Goal: Information Seeking & Learning: Understand process/instructions

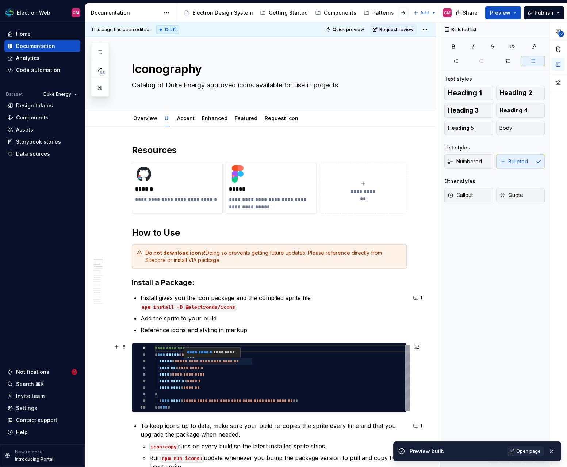
scroll to position [105, 0]
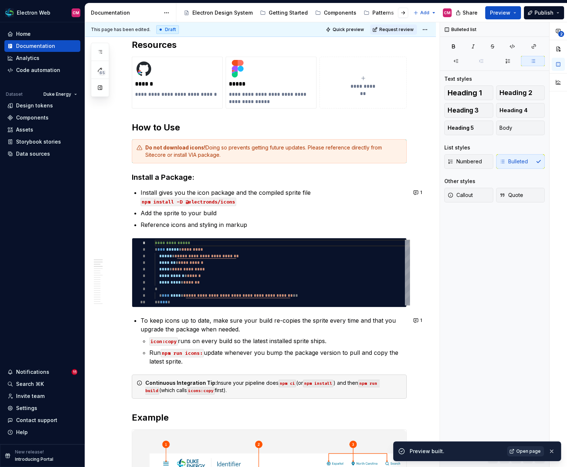
click at [528, 453] on span "Open page" at bounding box center [528, 451] width 24 height 6
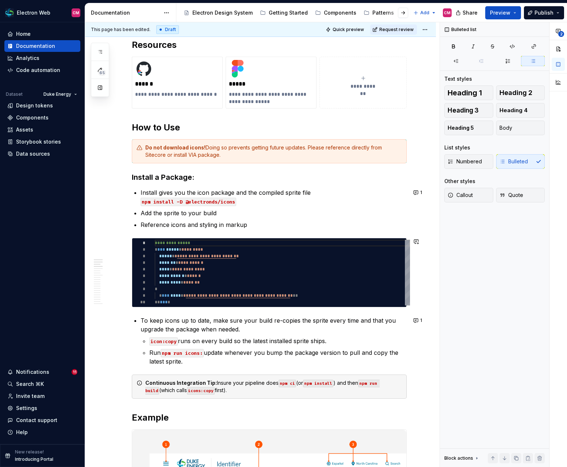
click at [141, 318] on p "To keep icons up to date, make sure your build re-copies the sprite every time …" at bounding box center [274, 325] width 266 height 18
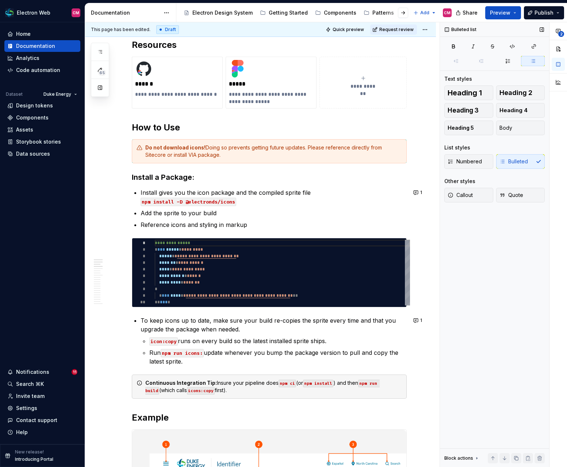
click at [512, 157] on div "Numbered Bulleted" at bounding box center [494, 161] width 100 height 15
click at [510, 163] on div "Numbered Bulleted" at bounding box center [494, 161] width 100 height 15
click at [141, 322] on p "To keep icons up to date, make sure your build re-copies the sprite every time …" at bounding box center [274, 325] width 266 height 18
click at [508, 165] on div "Numbered Bulleted" at bounding box center [494, 161] width 100 height 15
click at [141, 317] on p "To keep icons up to date, make sure your build re-copies the sprite every time …" at bounding box center [274, 325] width 266 height 18
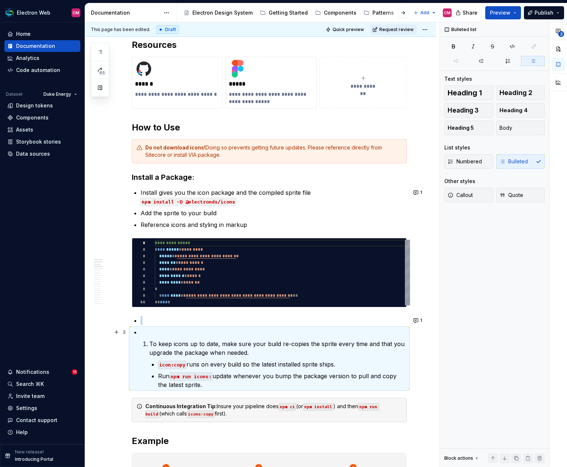
click at [153, 341] on p "To keep icons up to date, make sure your build re-copies the sprite every time …" at bounding box center [277, 348] width 257 height 18
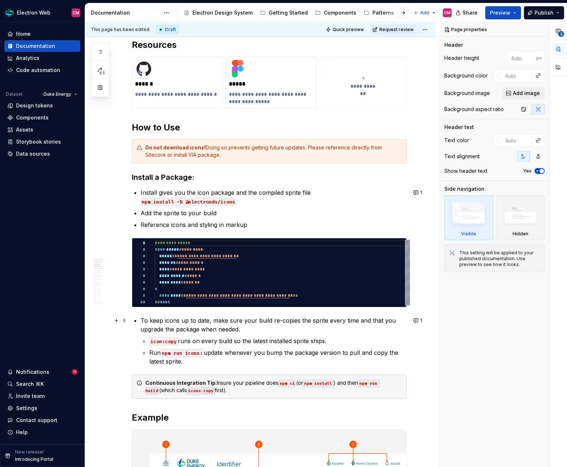
click at [143, 323] on p "To keep icons up to date, make sure your build re-copies the sprite every time …" at bounding box center [274, 325] width 266 height 18
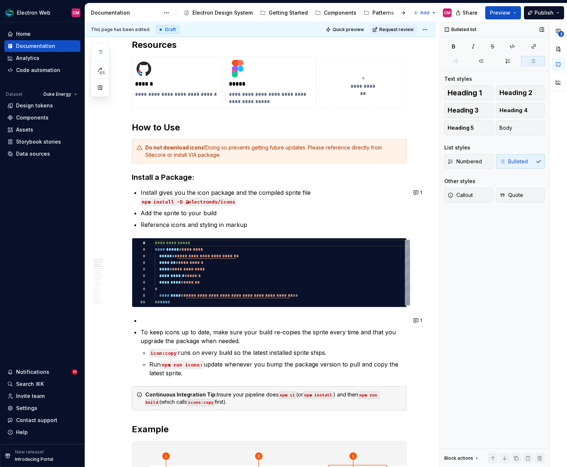
click at [522, 161] on div "Numbered Bulleted" at bounding box center [494, 161] width 100 height 15
click at [474, 159] on span "Numbered" at bounding box center [465, 161] width 34 height 7
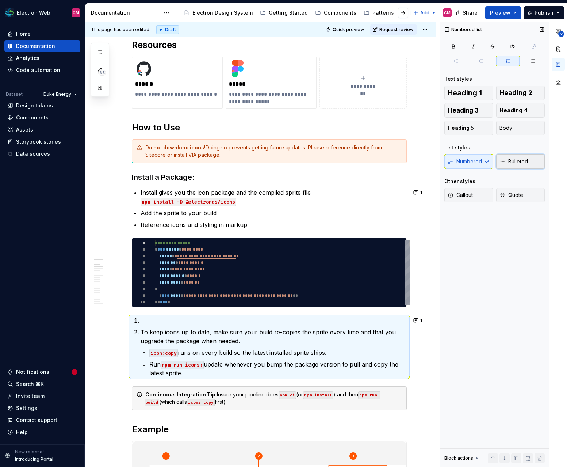
click at [500, 160] on icon "button" at bounding box center [503, 162] width 6 height 6
click at [179, 350] on p "icon:copy runs on every build so the latest installed sprite ships." at bounding box center [277, 352] width 257 height 9
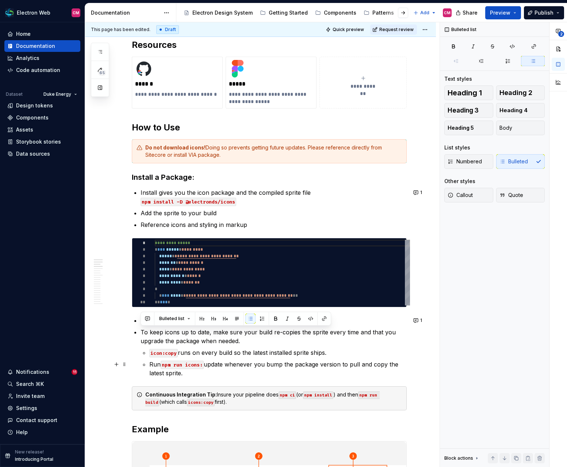
drag, startPoint x: 141, startPoint y: 332, endPoint x: 188, endPoint y: 371, distance: 61.5
click at [188, 371] on li "To keep icons up to date, make sure your build re-copies the sprite every time …" at bounding box center [274, 353] width 266 height 50
copy li "To keep icons up to date, make sure your build re-copies the sprite every time …"
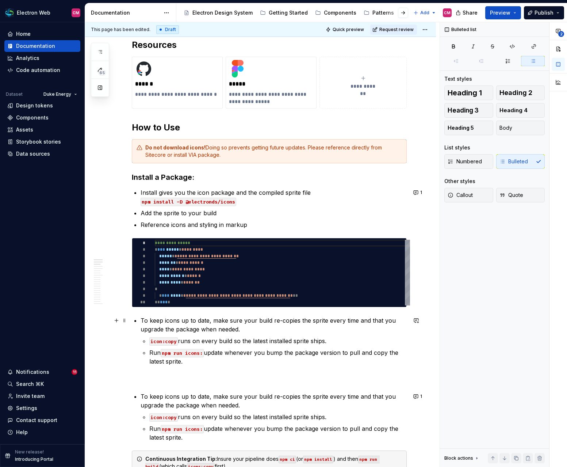
type textarea "*"
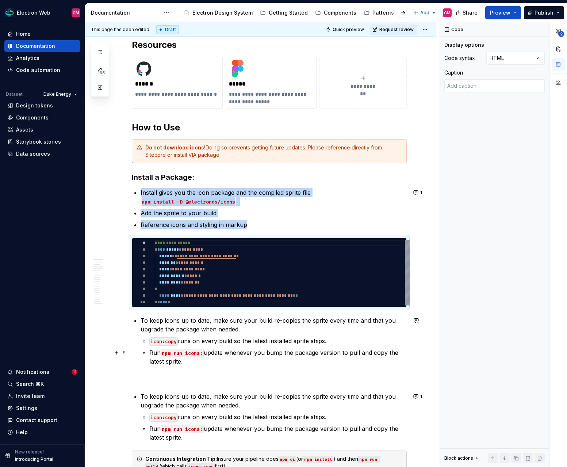
click at [142, 342] on li "To keep icons up to date, make sure your build re-copies the sprite every time …" at bounding box center [274, 341] width 266 height 50
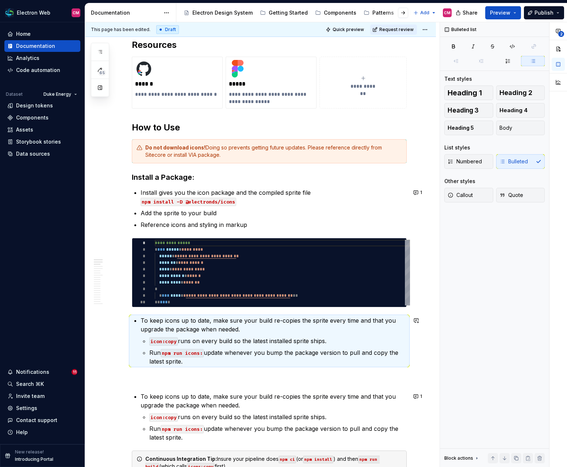
click at [142, 342] on li "To keep icons up to date, make sure your build re-copies the sprite every time …" at bounding box center [274, 341] width 266 height 50
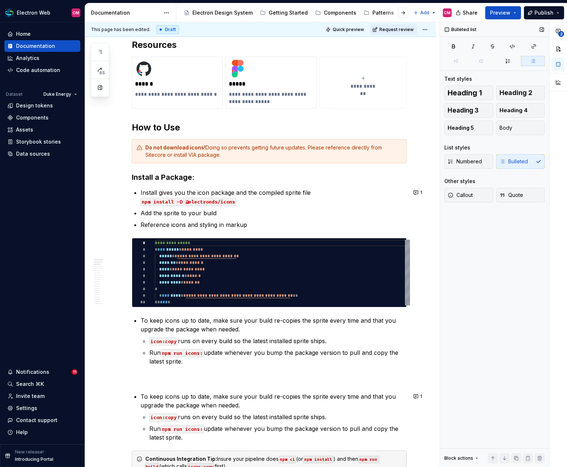
click at [514, 156] on div "Numbered Bulleted" at bounding box center [494, 161] width 100 height 15
click at [461, 157] on button "Numbered" at bounding box center [468, 161] width 49 height 15
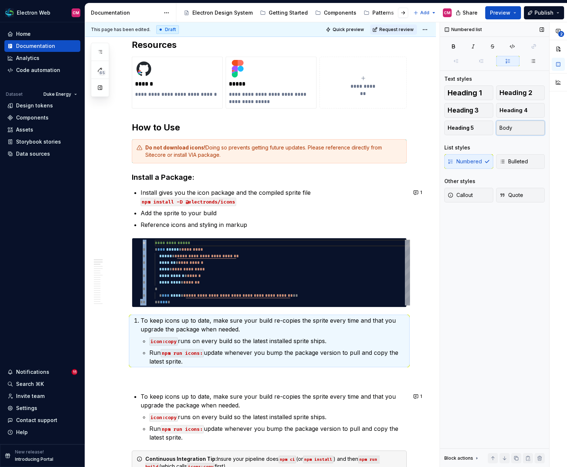
click at [518, 127] on button "Body" at bounding box center [520, 128] width 49 height 15
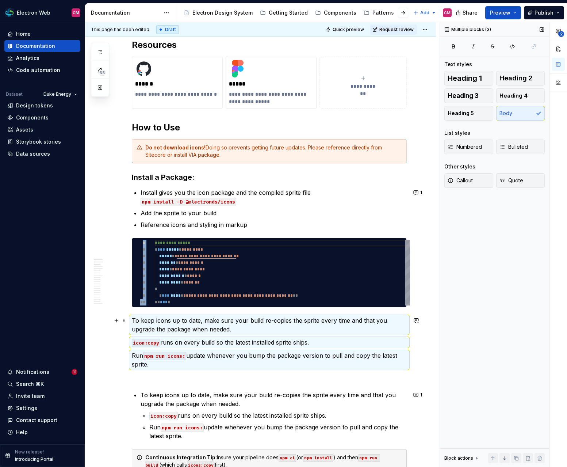
click at [192, 338] on p "icon:copy runs on every build so the latest installed sprite ships." at bounding box center [269, 342] width 275 height 9
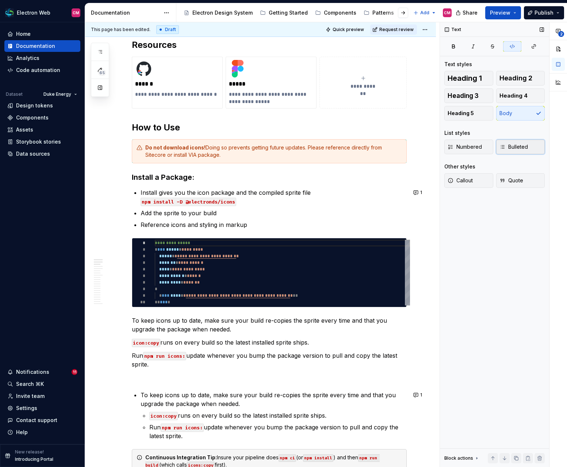
click at [518, 140] on button "Bulleted" at bounding box center [520, 147] width 49 height 15
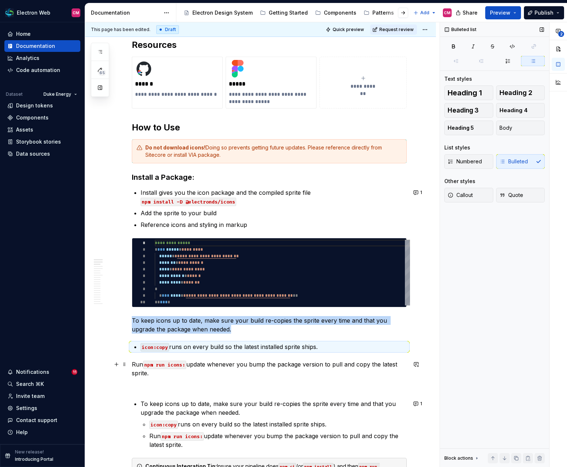
click at [133, 367] on p "Run npm run icons: update whenever you bump the package version to pull and cop…" at bounding box center [269, 369] width 275 height 18
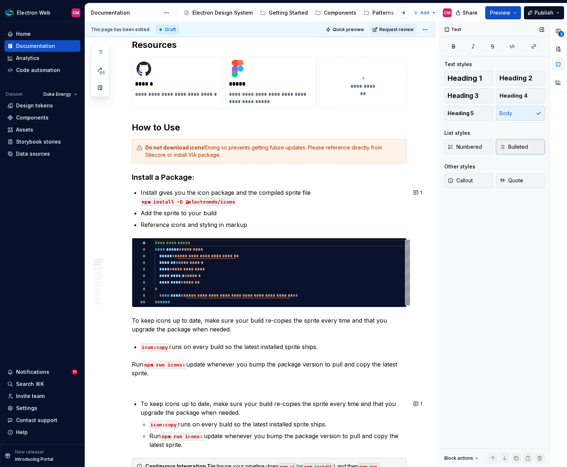
click at [519, 148] on span "Bulleted" at bounding box center [514, 146] width 28 height 7
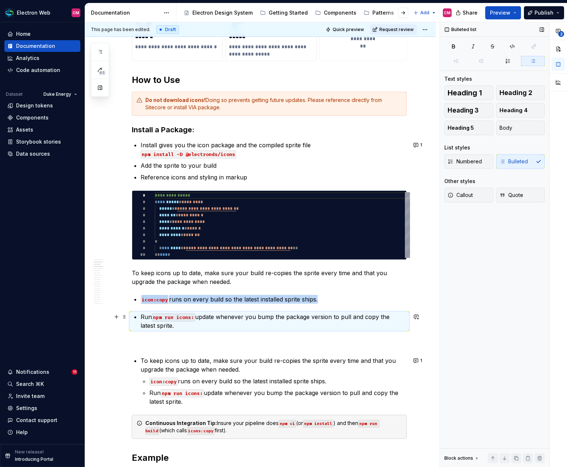
scroll to position [159, 0]
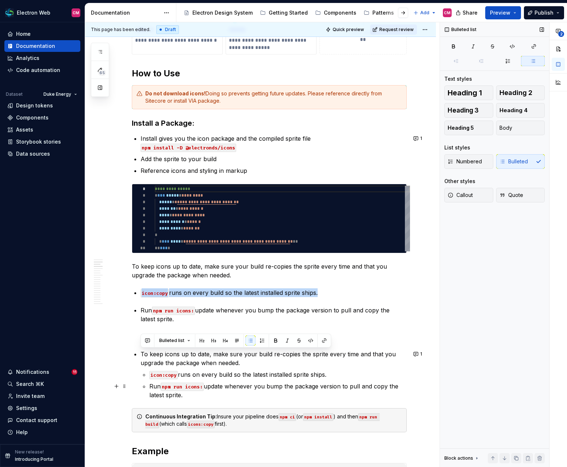
drag, startPoint x: 142, startPoint y: 343, endPoint x: 204, endPoint y: 392, distance: 79.1
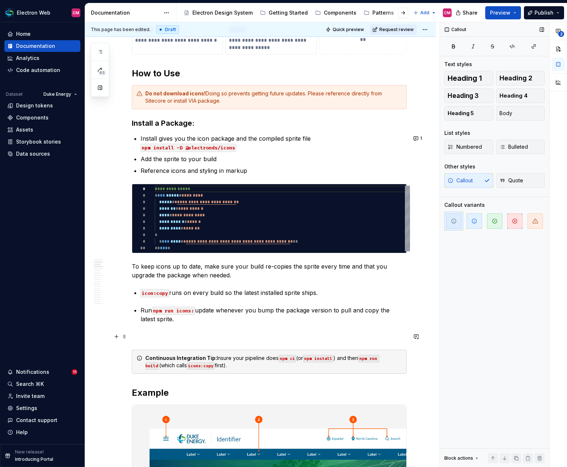
click at [164, 335] on p at bounding box center [269, 336] width 275 height 9
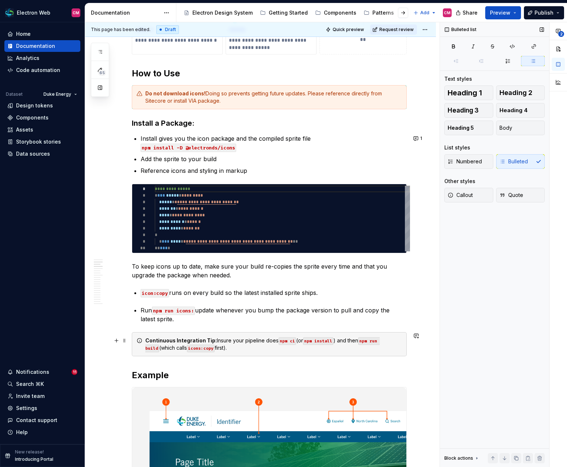
click at [209, 350] on div "Continuous Integration Tip: Insure your pipeline does npm ci (or npm install ) …" at bounding box center [273, 344] width 257 height 15
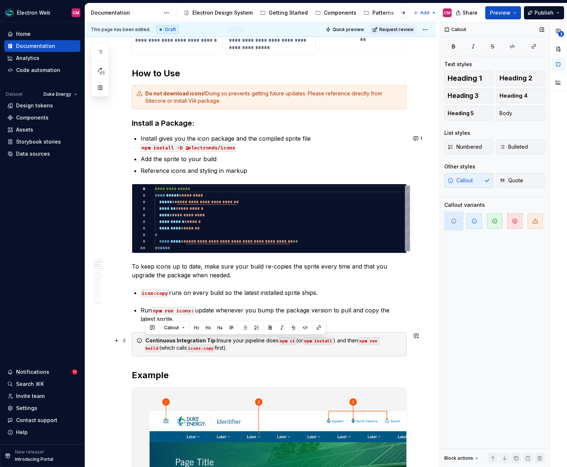
drag, startPoint x: 145, startPoint y: 338, endPoint x: 222, endPoint y: 353, distance: 78.1
click at [222, 353] on div "Continuous Integration Tip: Insure your pipeline does npm ci (or npm install ) …" at bounding box center [269, 344] width 275 height 24
click at [191, 306] on code "npm run icons:" at bounding box center [173, 310] width 43 height 8
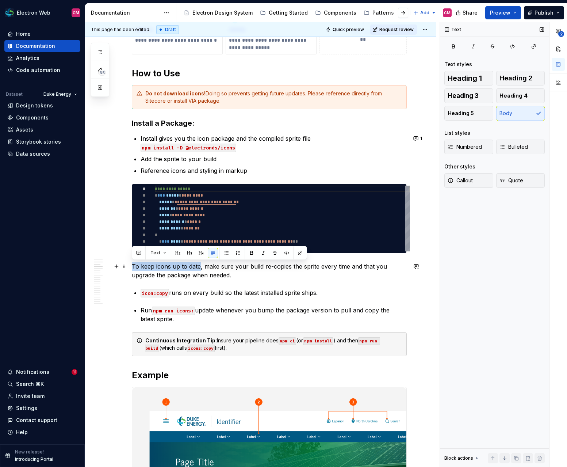
drag, startPoint x: 200, startPoint y: 266, endPoint x: 132, endPoint y: 265, distance: 68.3
click at [132, 265] on p "To keep icons up to date, make sure your build re-copies the sprite every time …" at bounding box center [269, 271] width 275 height 18
click at [139, 269] on p "To keep icons up to date, make sure your build re-copies the sprite every time …" at bounding box center [269, 271] width 275 height 18
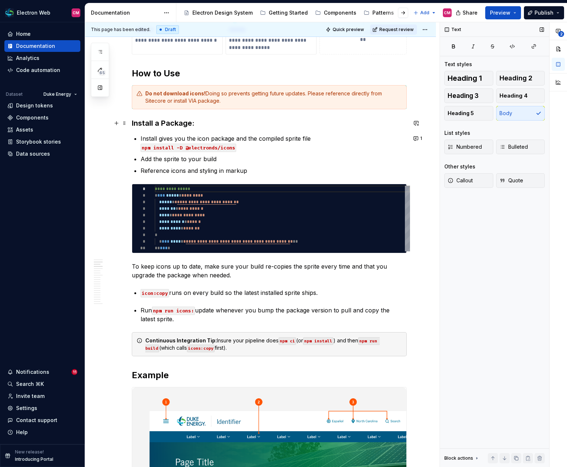
click at [204, 122] on h3 "Install a Package:" at bounding box center [269, 123] width 275 height 10
click at [431, 25] on html "Electron Web CM Home Documentation Analytics Code automation Dataset Duke Energ…" at bounding box center [283, 233] width 567 height 467
click at [427, 28] on html "Electron Web CM Home Documentation Analytics Code automation Dataset Duke Energ…" at bounding box center [283, 233] width 567 height 467
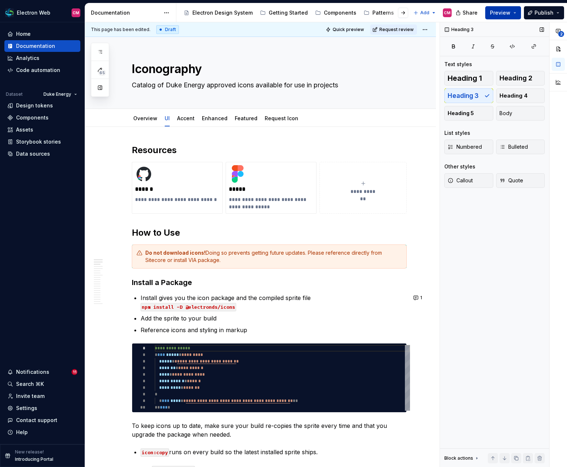
click at [511, 15] on span "Preview" at bounding box center [500, 12] width 20 height 7
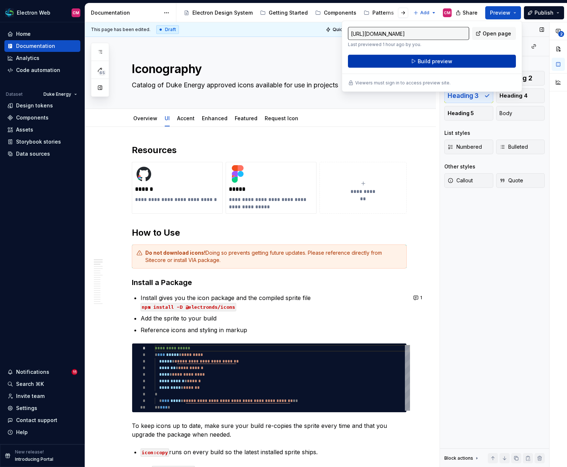
click at [462, 58] on button "Build preview" at bounding box center [432, 61] width 168 height 13
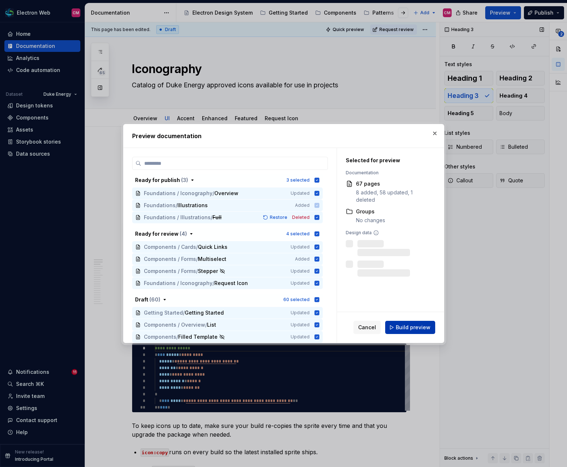
click at [406, 327] on span "Build preview" at bounding box center [413, 327] width 35 height 7
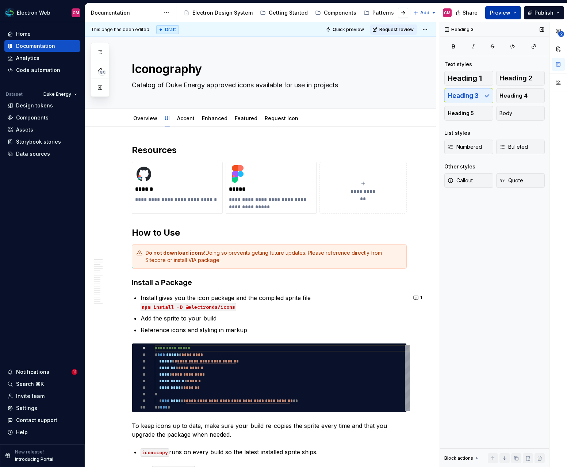
click at [519, 15] on button "Preview" at bounding box center [503, 12] width 36 height 13
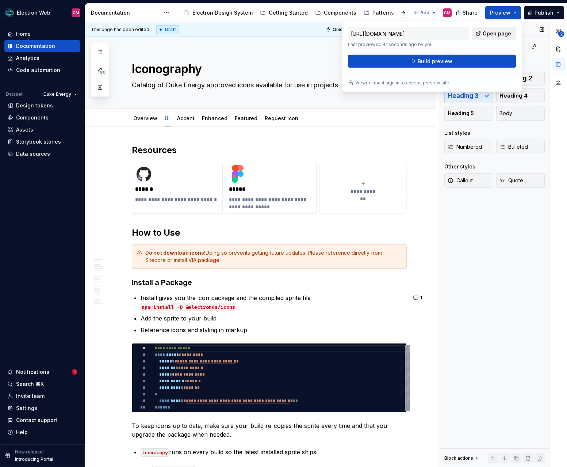
click at [500, 31] on span "Open page" at bounding box center [497, 33] width 28 height 7
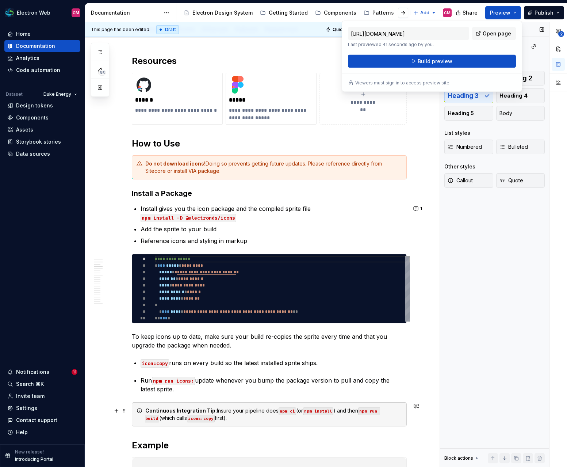
scroll to position [259, 0]
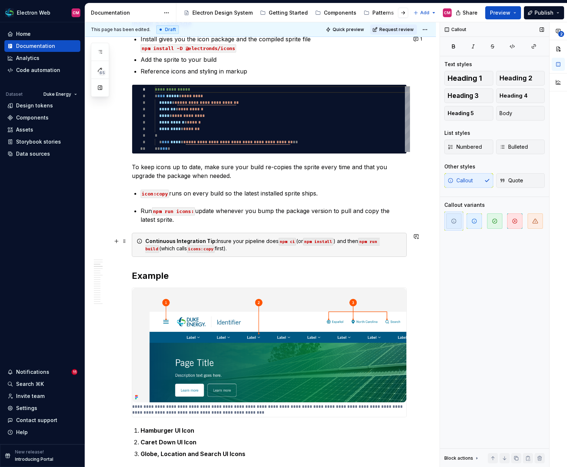
click at [214, 241] on div "Continuous Integration Tip: Insure your pipeline does npm ci (or npm install ) …" at bounding box center [273, 244] width 257 height 15
drag, startPoint x: 214, startPoint y: 241, endPoint x: 138, endPoint y: 240, distance: 75.2
click at [138, 240] on div "Continuous Integration Tip: Insure your pipeline does npm ci (or npm install ) …" at bounding box center [269, 245] width 275 height 24
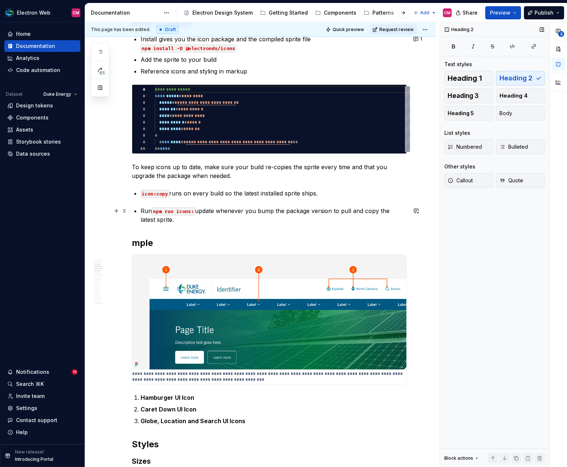
click at [165, 220] on p "Run npm run icons: update whenever you bump the package version to pull and cop…" at bounding box center [274, 215] width 266 height 18
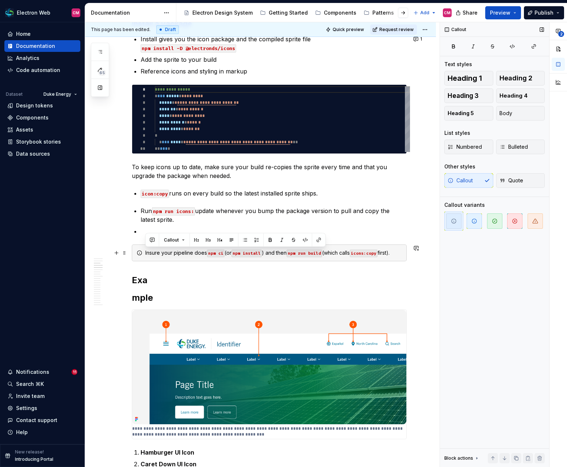
drag, startPoint x: 146, startPoint y: 251, endPoint x: 399, endPoint y: 252, distance: 252.7
click at [399, 252] on div "Insure your pipeline does npm ci (or npm install ) and then npm run build (whic…" at bounding box center [273, 252] width 257 height 7
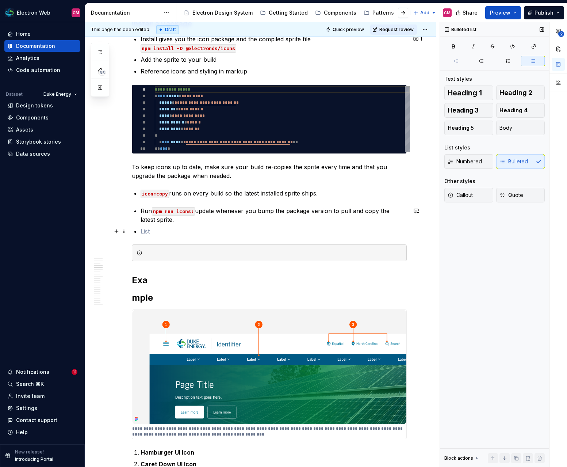
click at [186, 228] on p at bounding box center [274, 231] width 266 height 9
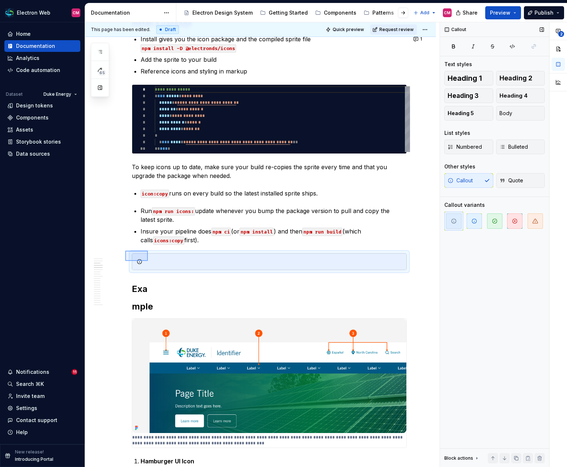
drag, startPoint x: 125, startPoint y: 251, endPoint x: 148, endPoint y: 262, distance: 25.5
click at [148, 262] on div "**********" at bounding box center [262, 244] width 355 height 445
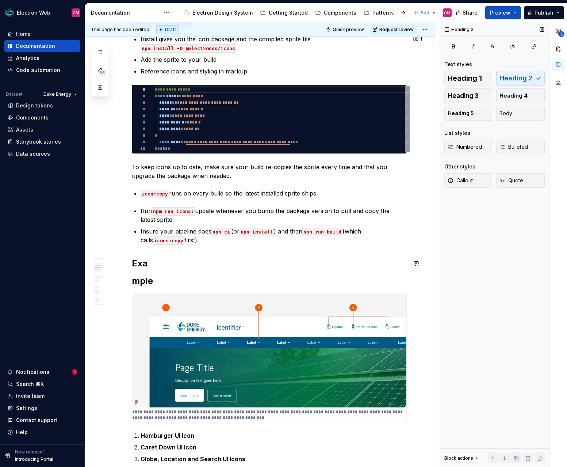
click at [133, 276] on h2 "mple" at bounding box center [269, 281] width 275 height 12
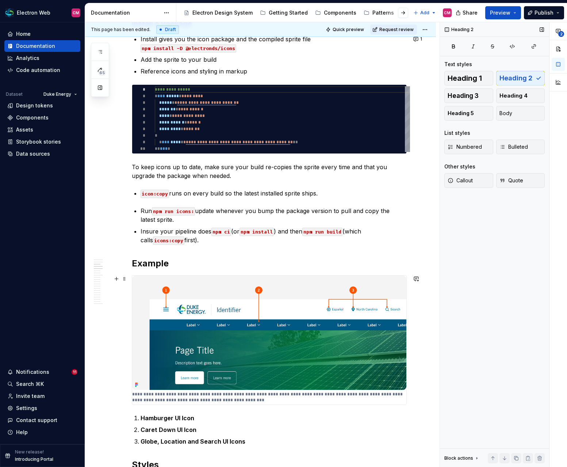
scroll to position [250, 0]
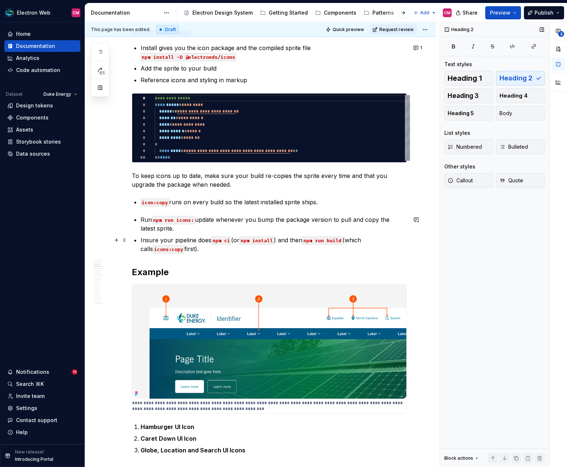
click at [142, 238] on p "Insure your pipeline does npm ci (or npm install ) and then npm run build (whic…" at bounding box center [274, 245] width 266 height 18
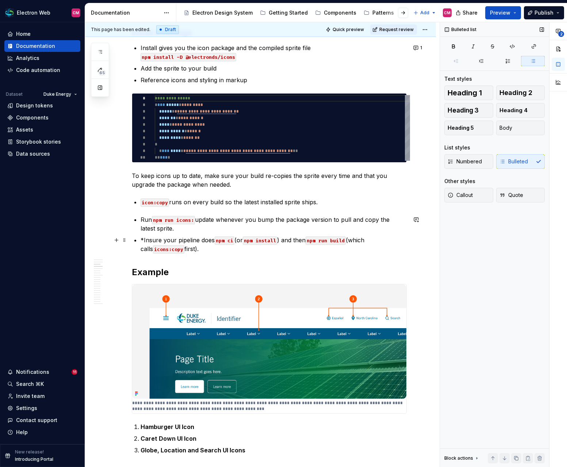
click at [193, 247] on p "*Insure your pipeline does npm ci (or npm install ) and then npm run build (whi…" at bounding box center [274, 245] width 266 height 18
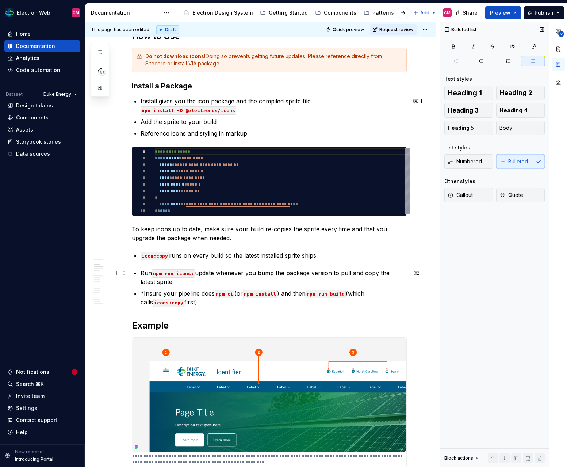
scroll to position [195, 0]
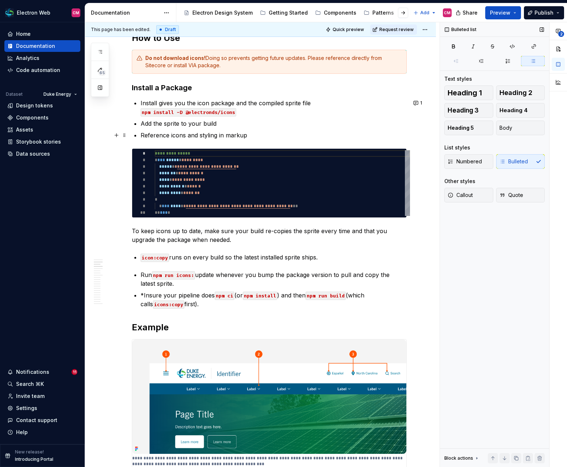
click at [258, 137] on p "Reference icons and styling in markup" at bounding box center [274, 135] width 266 height 9
click at [183, 153] on div "**********" at bounding box center [282, 183] width 255 height 66
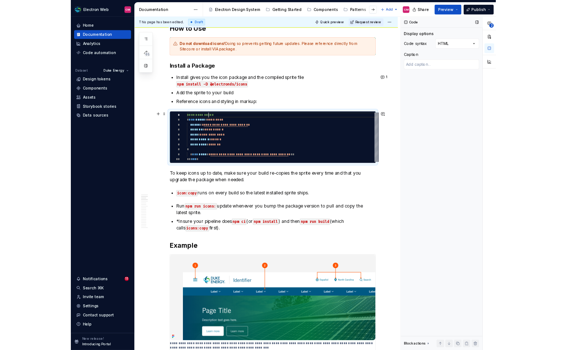
scroll to position [0, 29]
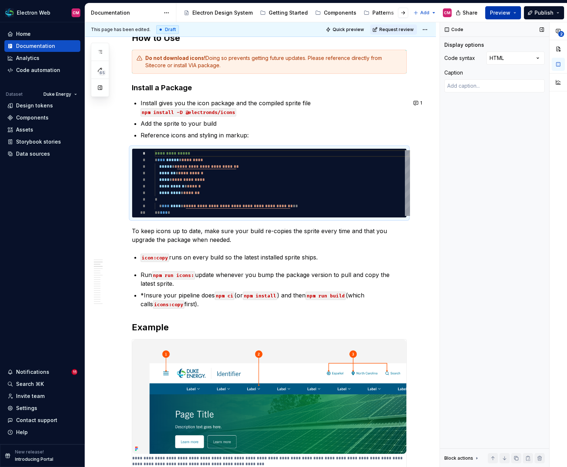
click at [505, 16] on button "Preview" at bounding box center [503, 12] width 36 height 13
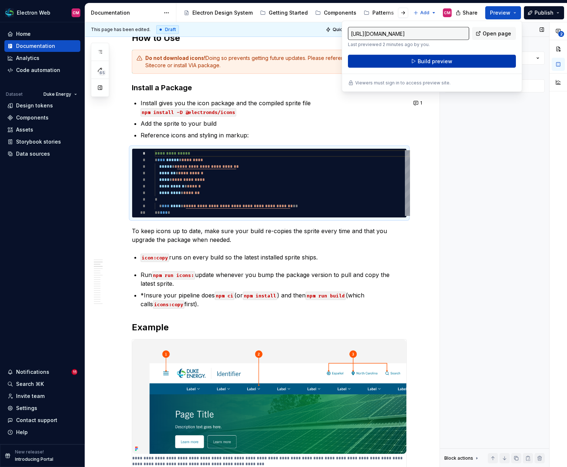
click at [453, 58] on button "Build preview" at bounding box center [432, 61] width 168 height 13
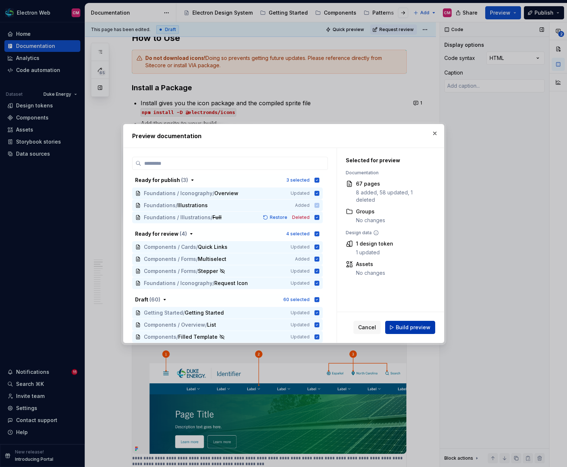
click at [415, 329] on span "Build preview" at bounding box center [413, 327] width 35 height 7
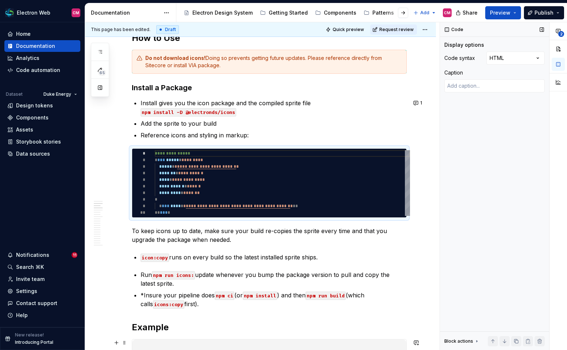
type textarea "*"
